Goal: Task Accomplishment & Management: Use online tool/utility

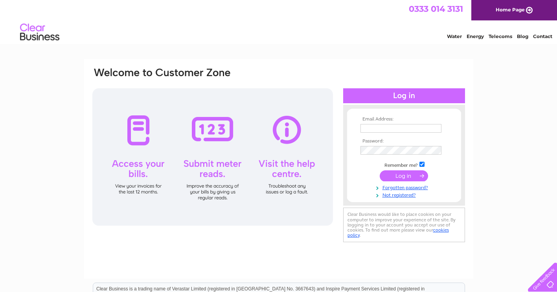
type input "martyn@mhcivils.com"
click at [402, 176] on input "submit" at bounding box center [404, 176] width 48 height 11
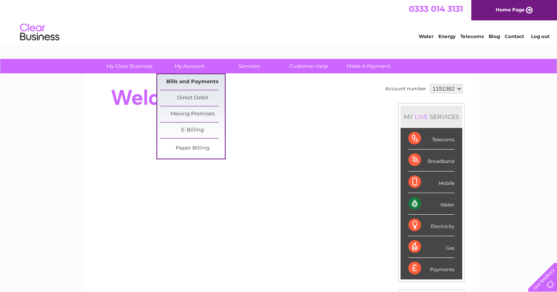
click at [186, 78] on link "Bills and Payments" at bounding box center [192, 82] width 65 height 16
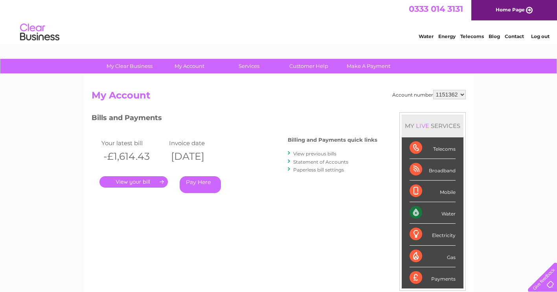
click at [149, 183] on link "." at bounding box center [133, 181] width 68 height 11
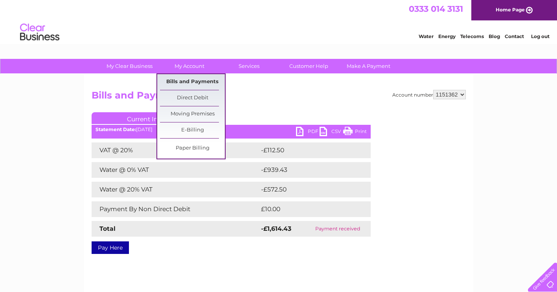
click at [177, 82] on link "Bills and Payments" at bounding box center [192, 82] width 65 height 16
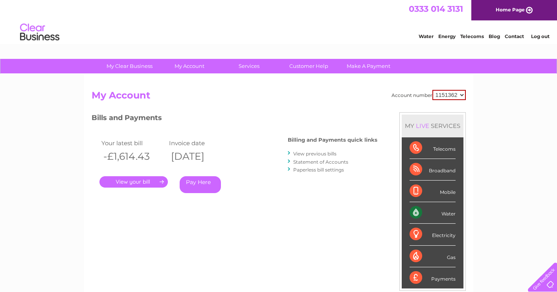
click at [317, 160] on link "Statement of Accounts" at bounding box center [320, 162] width 55 height 6
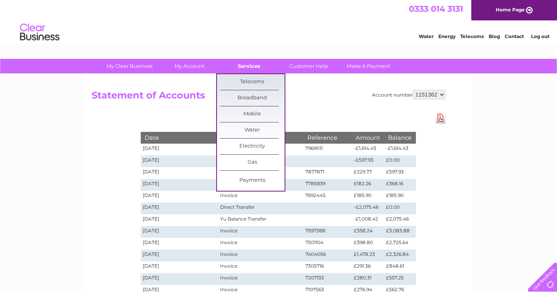
click at [256, 65] on link "Services" at bounding box center [249, 66] width 65 height 15
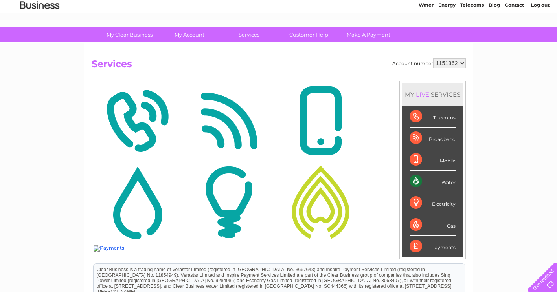
scroll to position [29, 0]
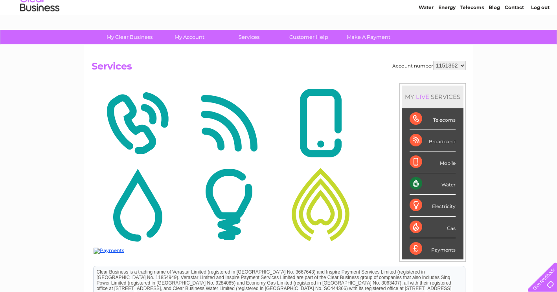
click at [329, 211] on img at bounding box center [321, 205] width 88 height 76
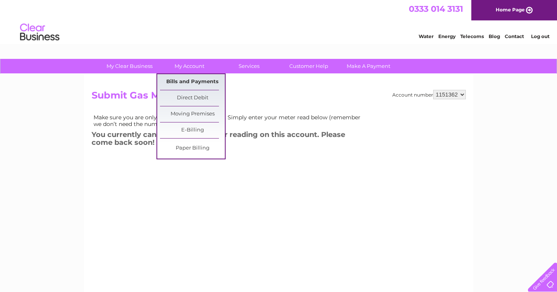
click at [201, 84] on link "Bills and Payments" at bounding box center [192, 82] width 65 height 16
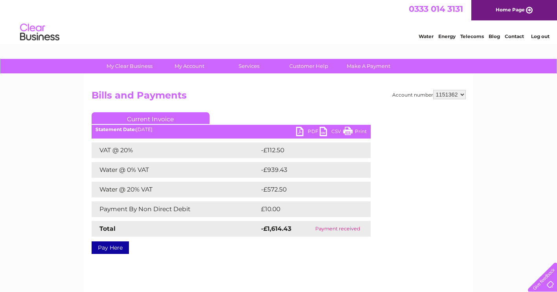
click at [307, 131] on link "PDF" at bounding box center [308, 132] width 24 height 11
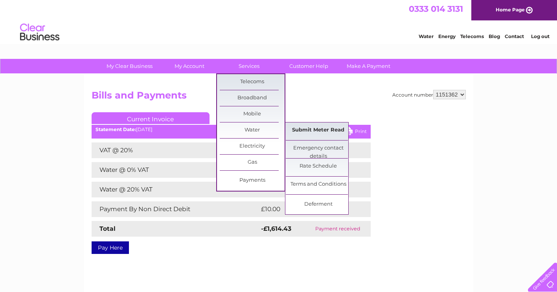
click at [306, 128] on link "Submit Meter Read" at bounding box center [318, 131] width 65 height 16
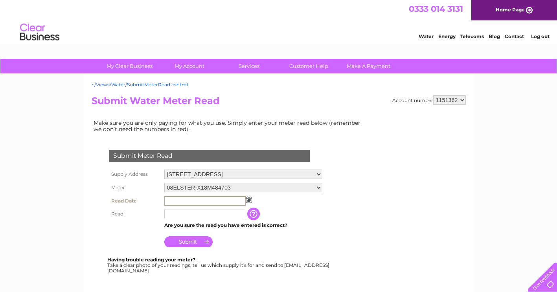
click at [183, 202] on input "text" at bounding box center [205, 200] width 82 height 9
click at [187, 203] on input "text" at bounding box center [205, 200] width 82 height 9
click at [250, 203] on td at bounding box center [243, 201] width 162 height 13
click at [247, 204] on td at bounding box center [243, 201] width 162 height 13
click at [220, 202] on input "text" at bounding box center [205, 200] width 82 height 9
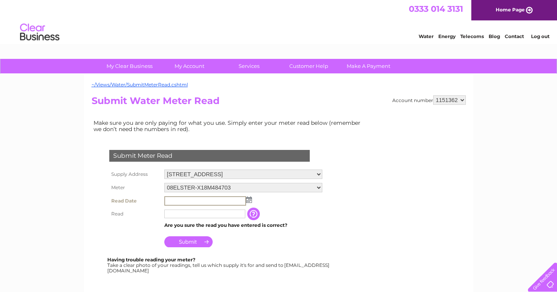
click at [248, 200] on img at bounding box center [249, 200] width 6 height 6
click at [249, 200] on img at bounding box center [249, 200] width 6 height 6
click at [250, 200] on img at bounding box center [248, 199] width 6 height 6
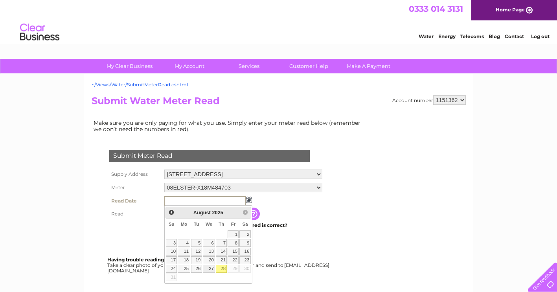
click at [210, 272] on link "27" at bounding box center [209, 269] width 13 height 8
type input "2025/08/27"
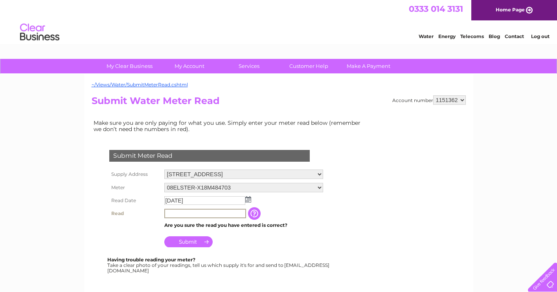
click at [187, 215] on input "text" at bounding box center [205, 213] width 82 height 9
click at [57, 174] on div "My Clear Business Login Details My Details My Preferences Link Account My Accou…" at bounding box center [278, 292] width 557 height 467
click at [255, 216] on input "button" at bounding box center [254, 213] width 14 height 13
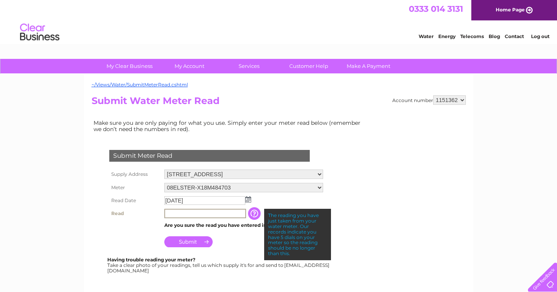
click at [201, 216] on input "text" at bounding box center [205, 213] width 82 height 9
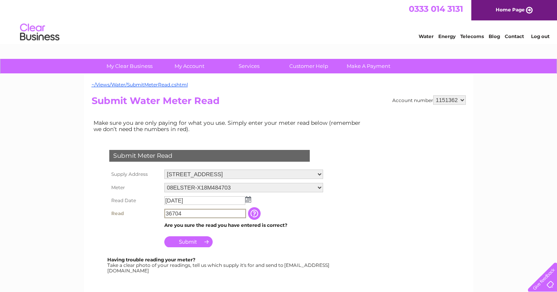
type input "36704"
click at [191, 244] on input "Submit" at bounding box center [188, 242] width 48 height 11
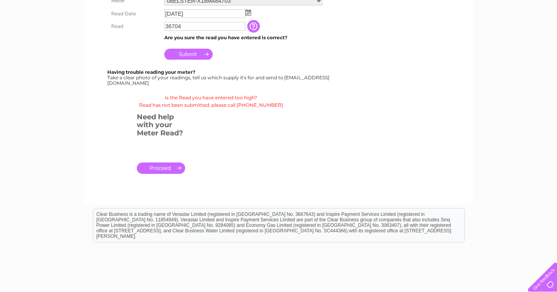
scroll to position [196, 0]
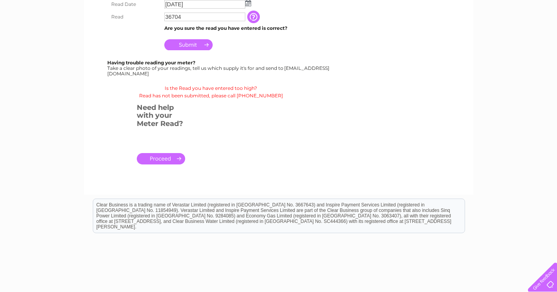
click at [171, 162] on link "." at bounding box center [161, 158] width 48 height 11
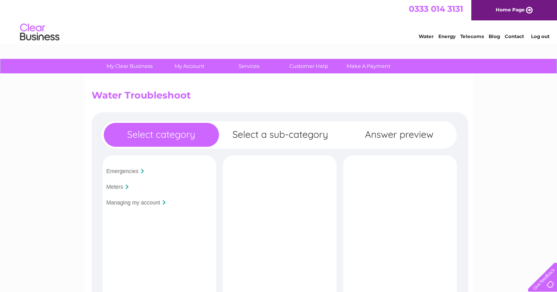
click at [122, 185] on input "Meters" at bounding box center [114, 187] width 17 height 6
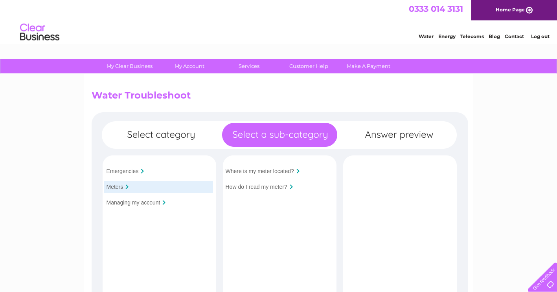
click at [277, 183] on div "How do I read my meter?" at bounding box center [277, 187] width 109 height 12
click at [277, 185] on input "How do I read my meter?" at bounding box center [257, 187] width 62 height 6
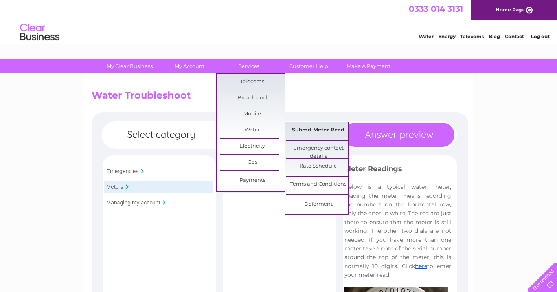
click at [319, 131] on link "Submit Meter Read" at bounding box center [318, 131] width 65 height 16
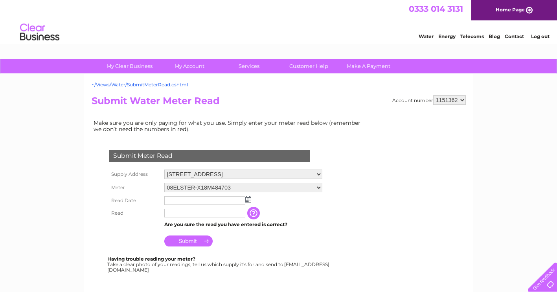
click at [181, 200] on input "text" at bounding box center [204, 200] width 81 height 9
click at [182, 200] on input "text" at bounding box center [205, 200] width 82 height 9
click at [245, 200] on input "text" at bounding box center [205, 200] width 82 height 9
click at [248, 198] on img at bounding box center [248, 199] width 6 height 6
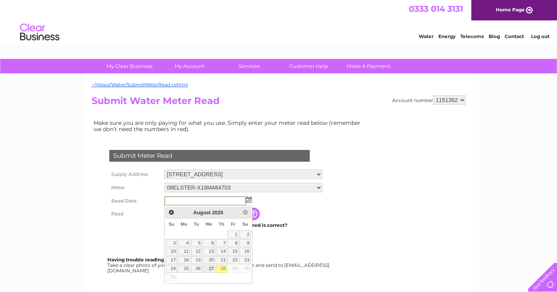
click at [206, 270] on link "27" at bounding box center [209, 269] width 13 height 8
type input "2025/08/27"
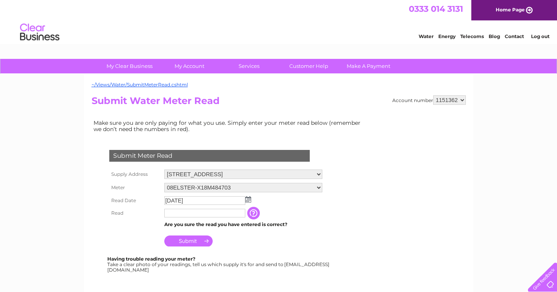
click at [168, 215] on input "text" at bounding box center [204, 213] width 81 height 9
type input "00036"
click at [203, 242] on input "Submit" at bounding box center [188, 242] width 48 height 11
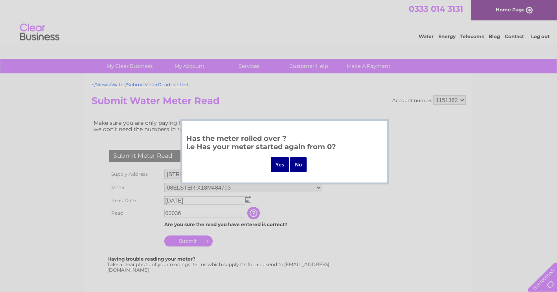
click at [283, 164] on input "Yes" at bounding box center [280, 164] width 18 height 15
